Goal: Task Accomplishment & Management: Manage account settings

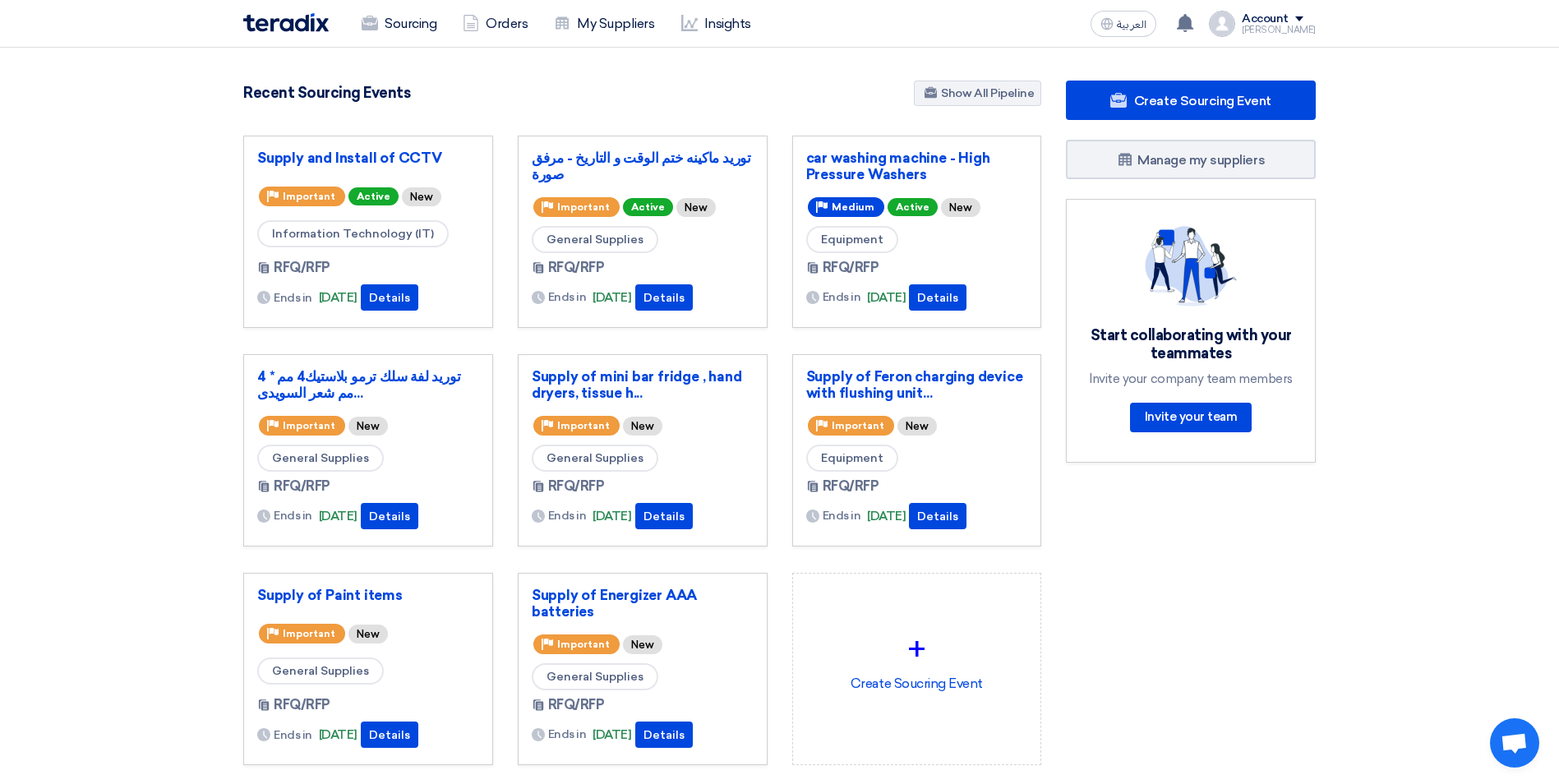
click at [1420, 154] on section "850 RFx remaining 9 Auctions remaining Create Sourcing Event" at bounding box center [779, 462] width 1559 height 829
click at [389, 168] on div "Supply and Install of CCTV" at bounding box center [368, 162] width 222 height 23
click at [392, 157] on link "Supply and Install of CCTV" at bounding box center [368, 158] width 222 height 17
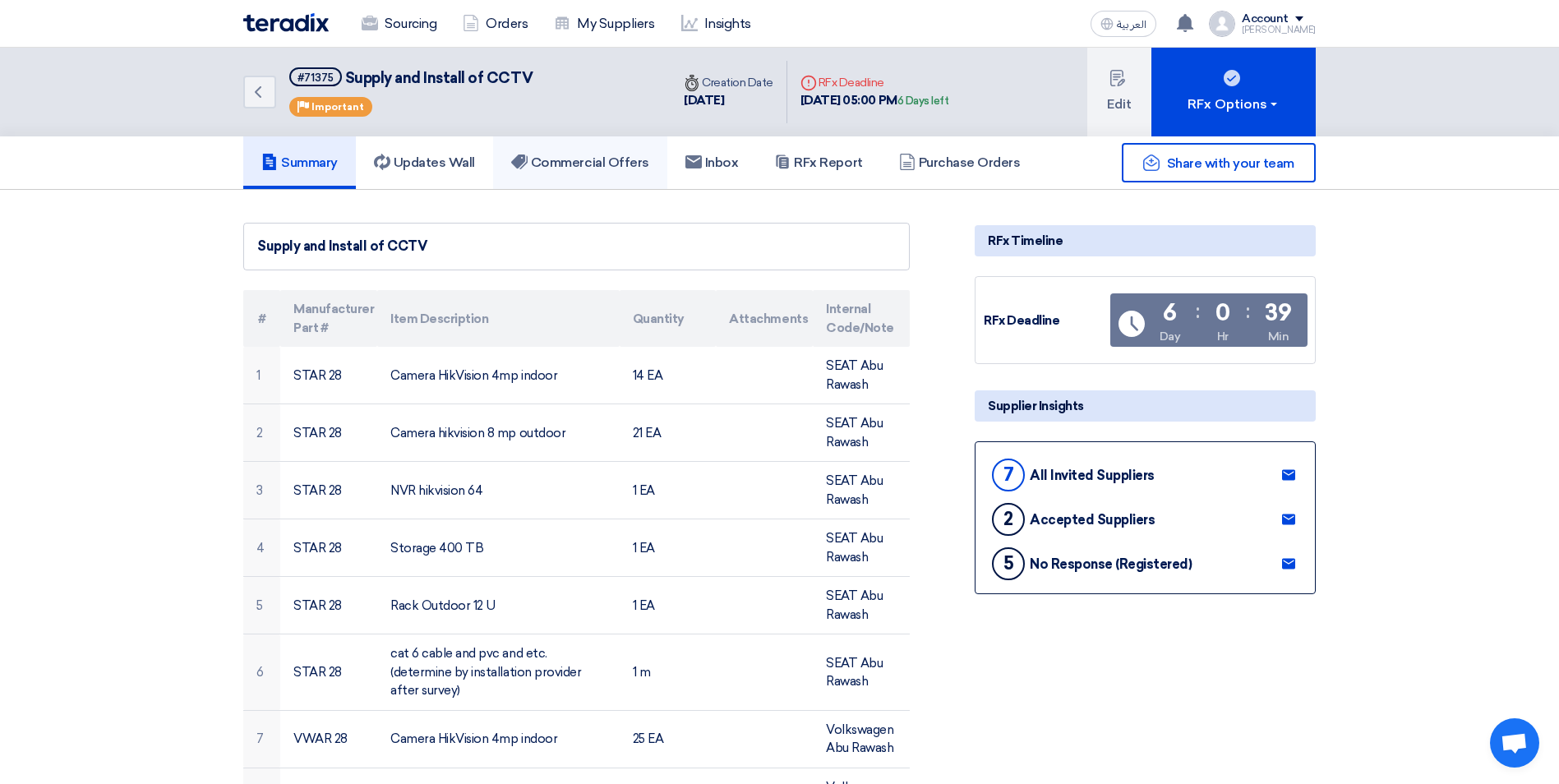
click at [621, 160] on h5 "Commercial Offers" at bounding box center [580, 162] width 138 height 17
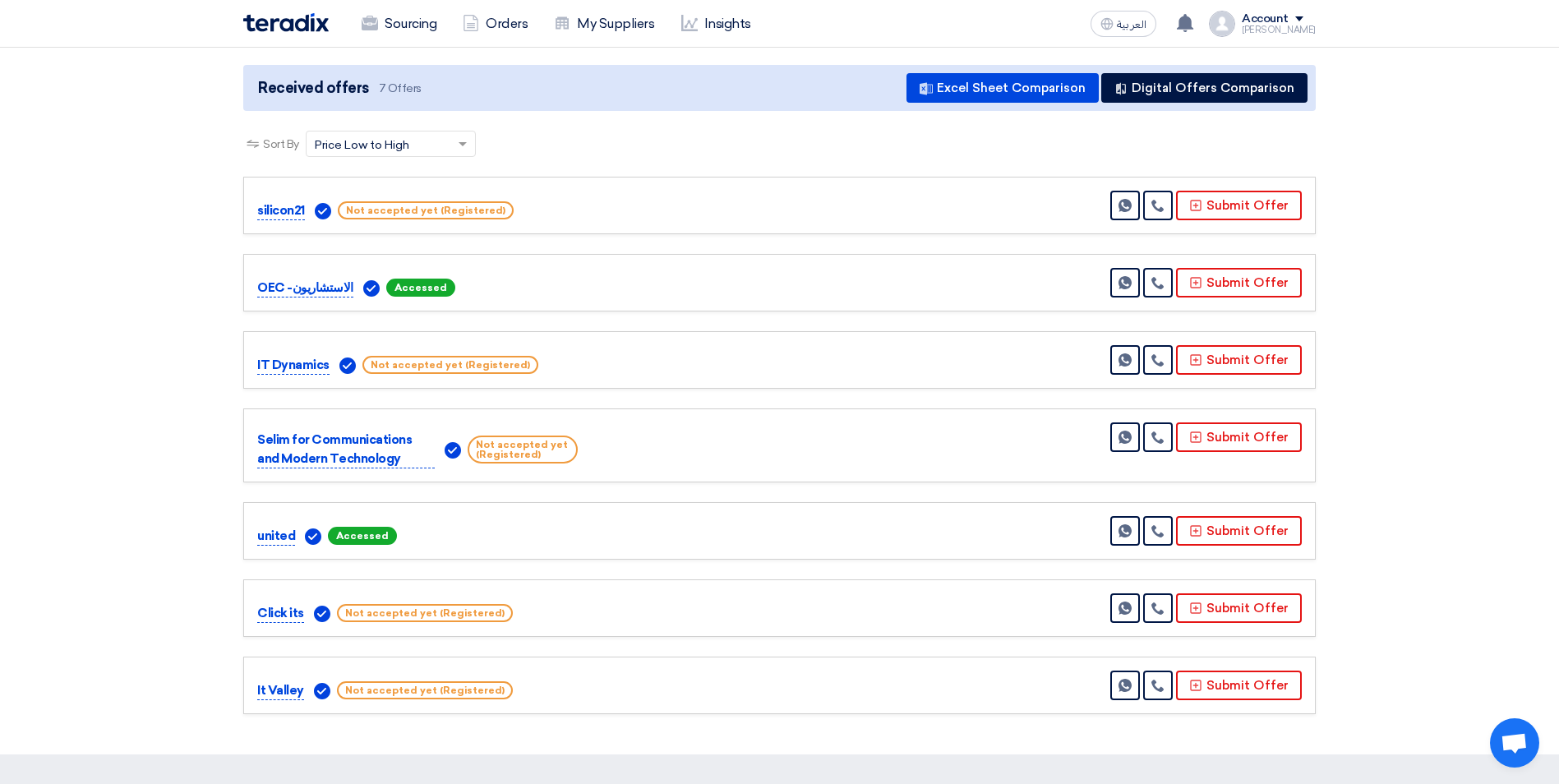
scroll to position [247, 0]
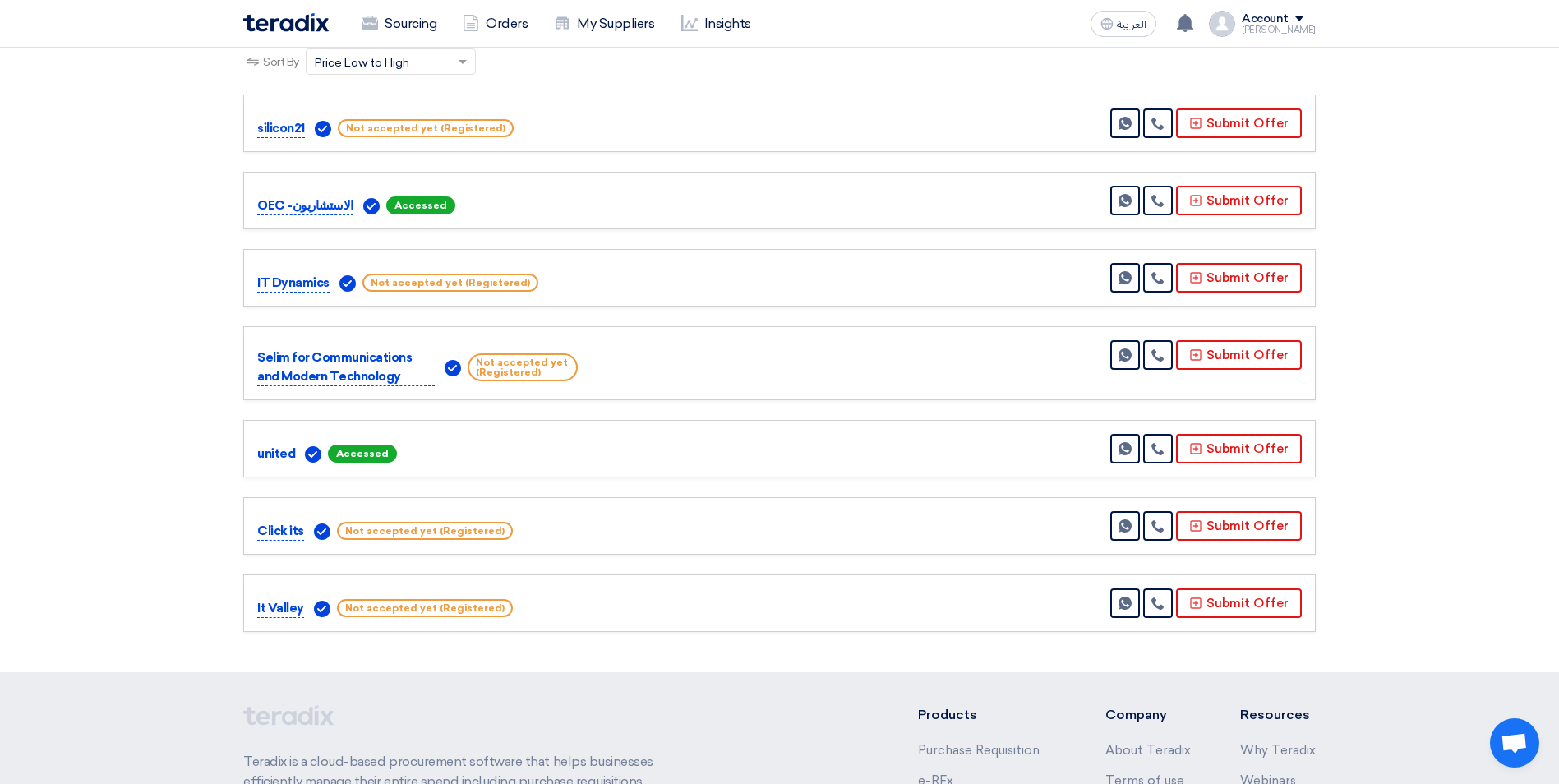
click at [104, 347] on section "Received offers 7 Offers Excel Sheet Comparison Digital Offers Comparison Sort …" at bounding box center [779, 307] width 1559 height 729
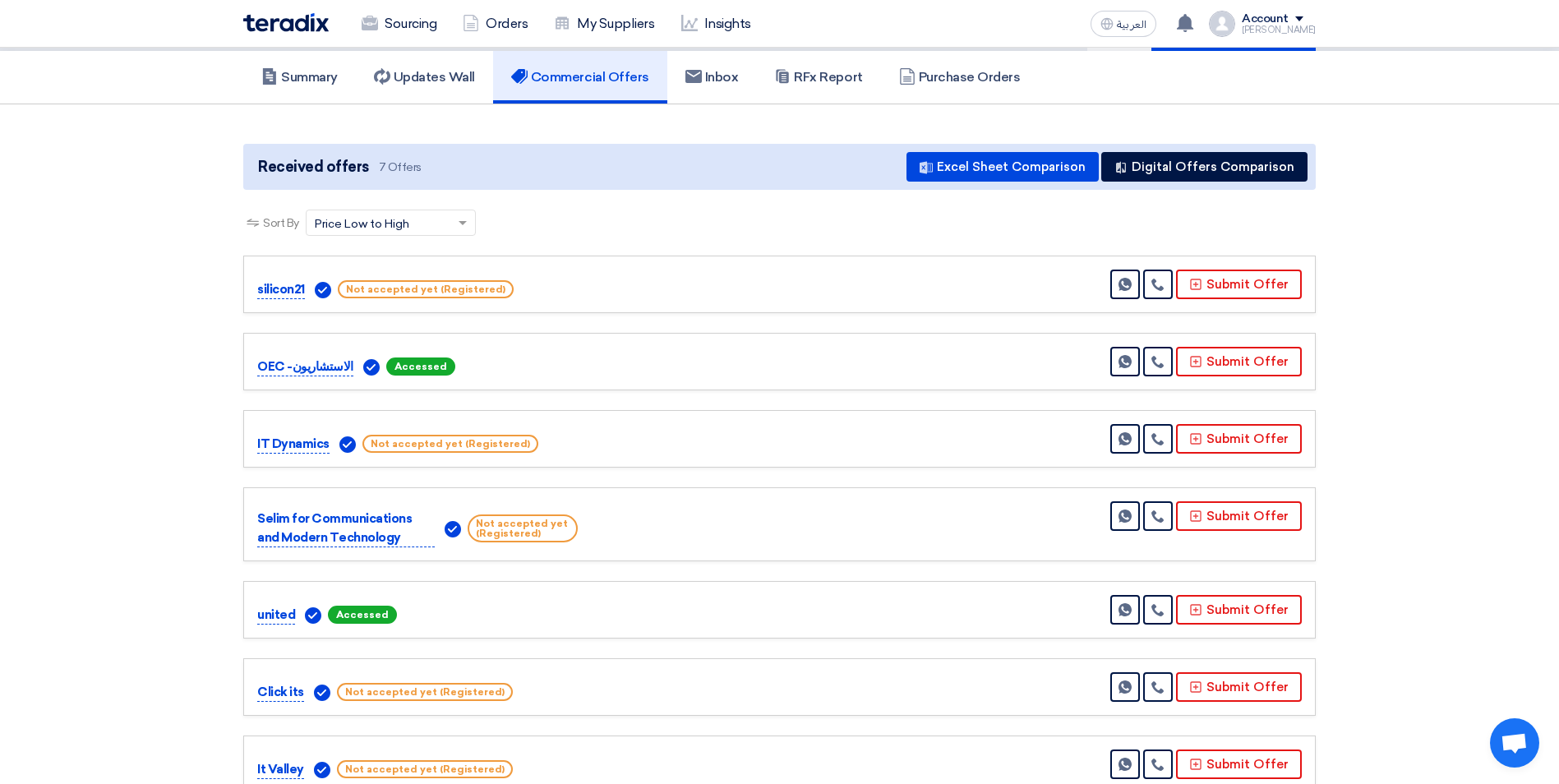
scroll to position [0, 0]
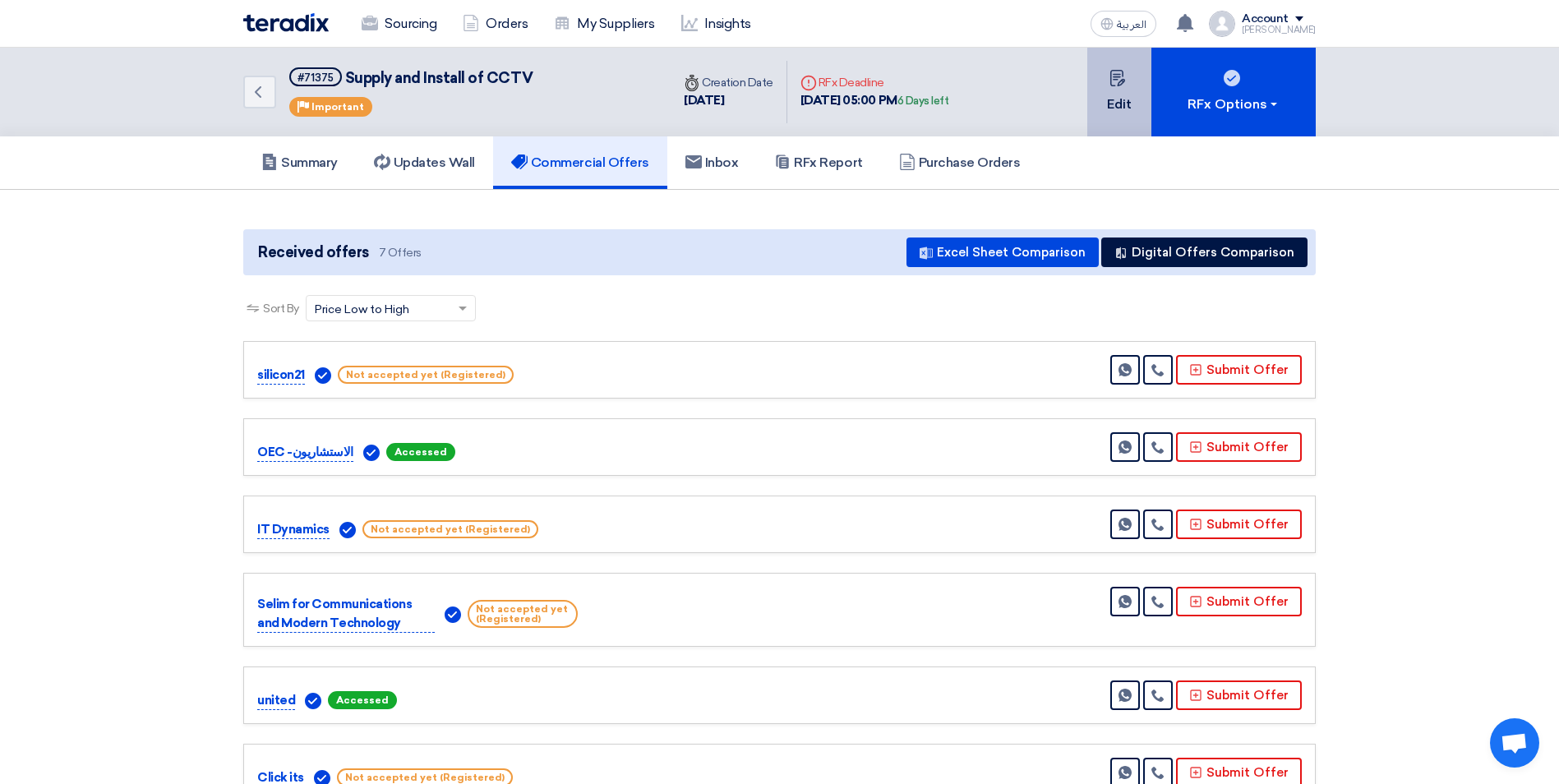
click at [1123, 78] on icon at bounding box center [1118, 78] width 17 height 17
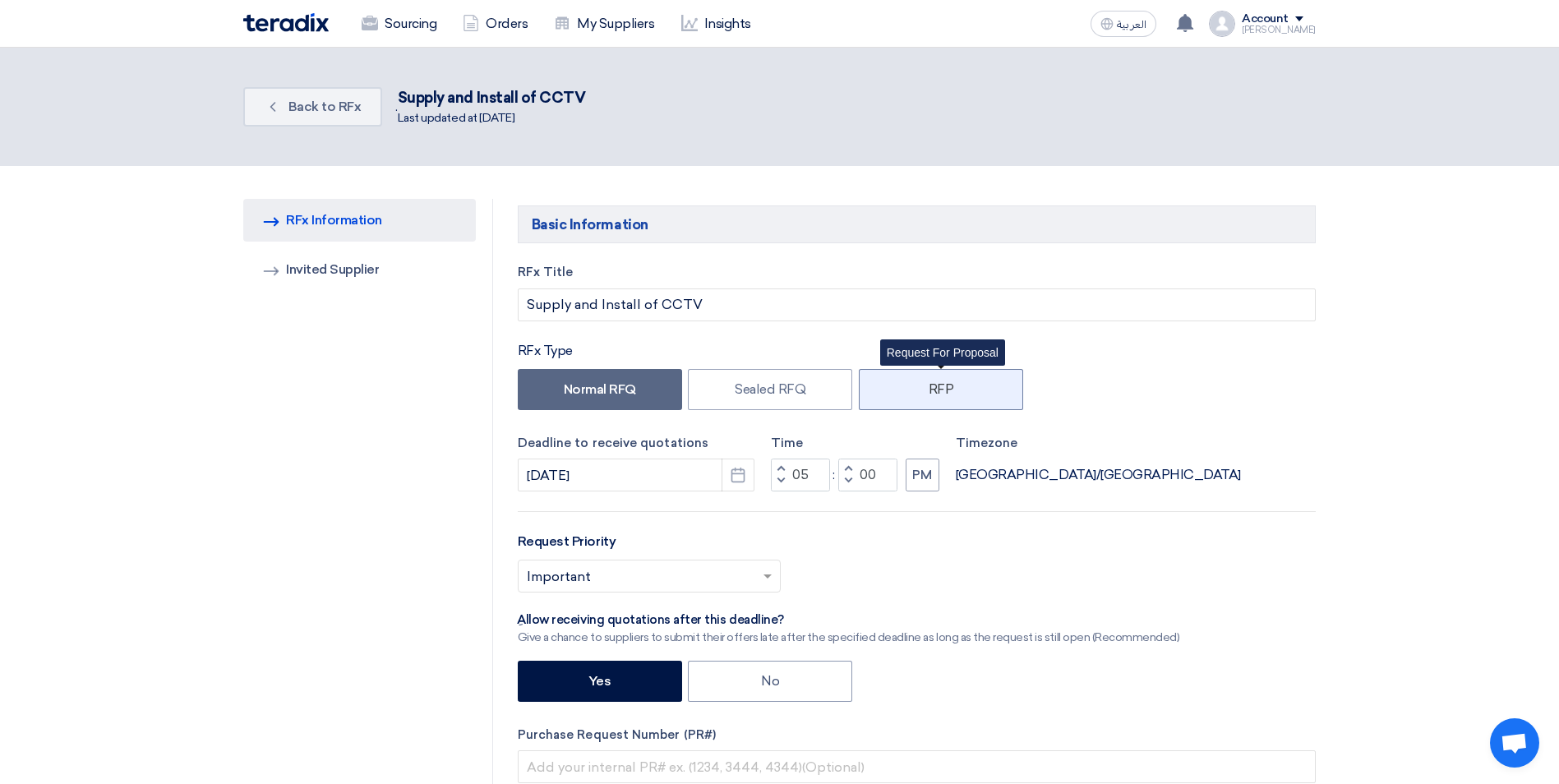
click at [949, 388] on label "RFP" at bounding box center [941, 389] width 164 height 41
click at [942, 389] on label "RFP" at bounding box center [941, 389] width 164 height 41
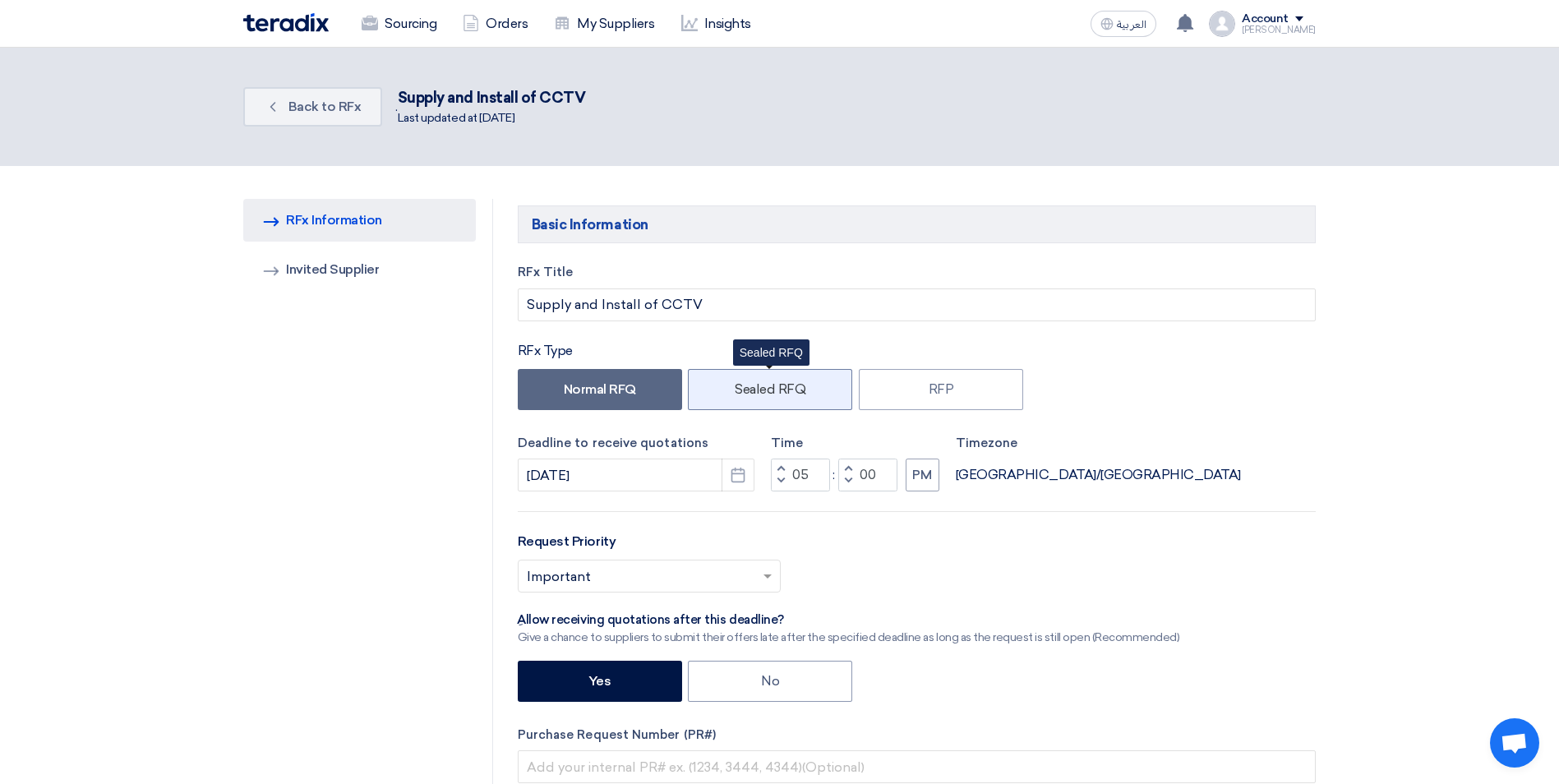
click at [790, 382] on label "Sealed RFQ" at bounding box center [770, 389] width 164 height 41
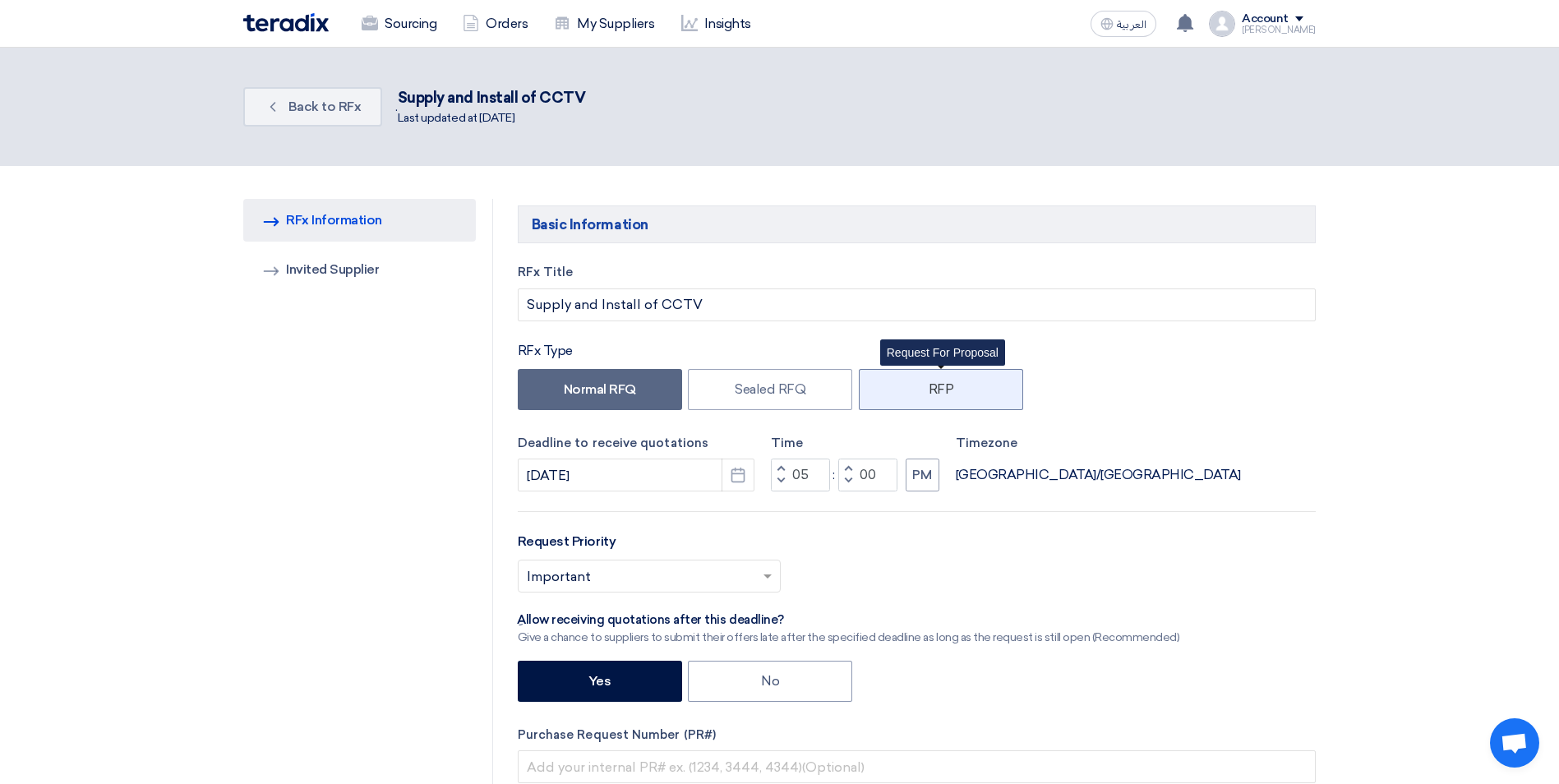
click at [959, 384] on label "RFP" at bounding box center [941, 389] width 164 height 41
click at [956, 397] on label "RFP" at bounding box center [941, 389] width 164 height 41
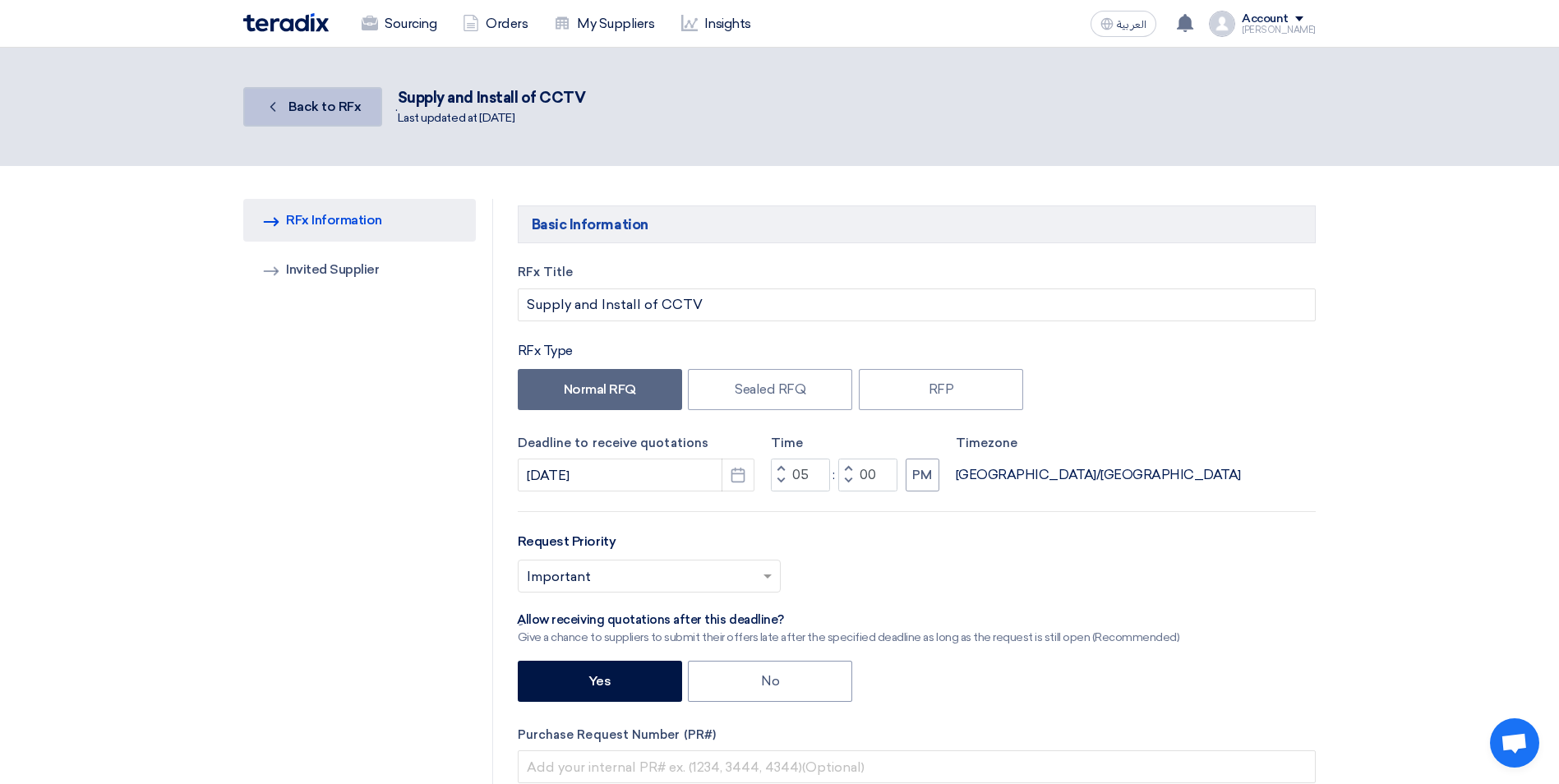
click at [328, 112] on span "Back to RFx" at bounding box center [325, 106] width 73 height 16
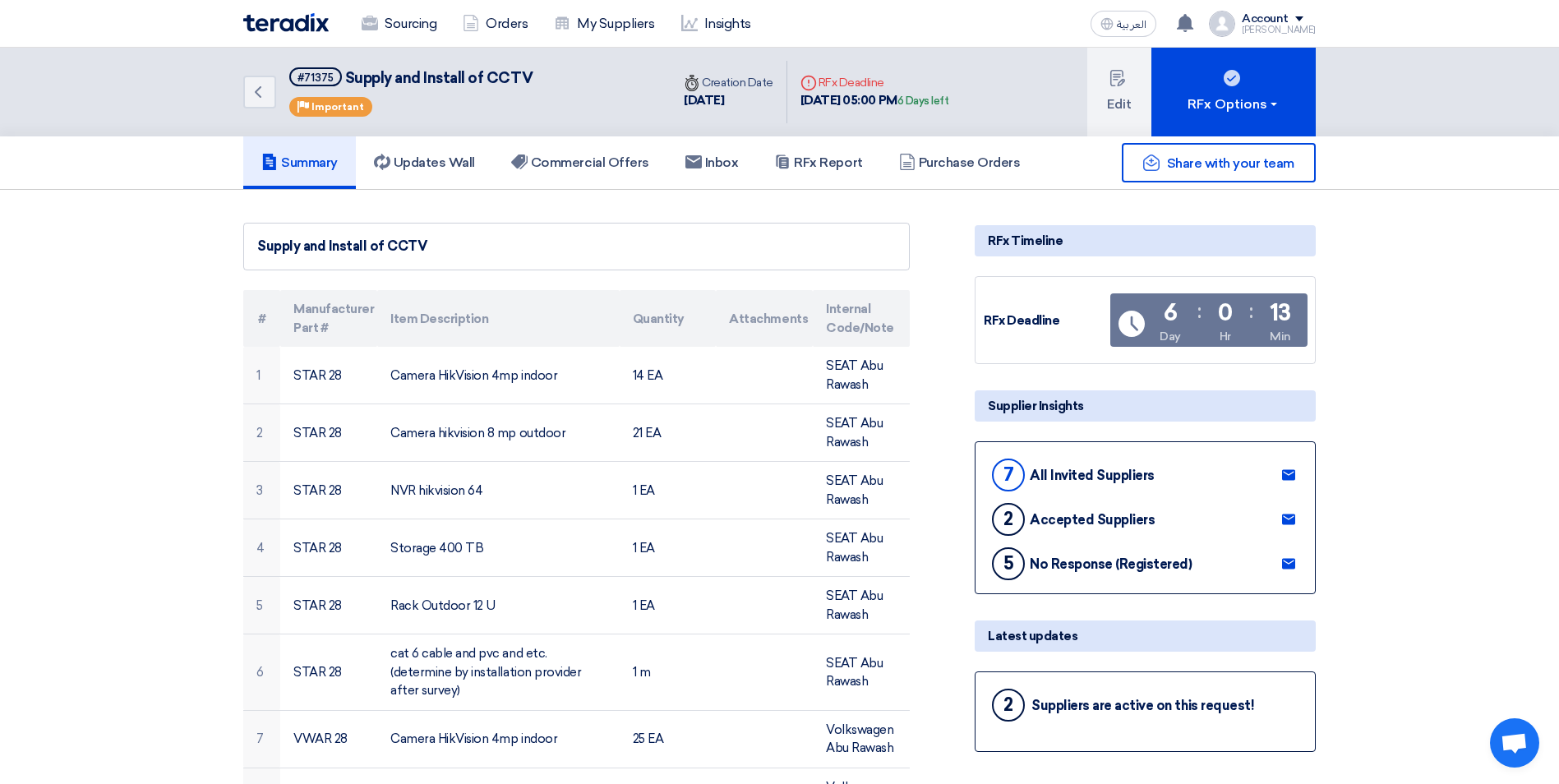
click at [429, 23] on link "Sourcing" at bounding box center [398, 23] width 101 height 36
